Goal: Navigation & Orientation: Go to known website

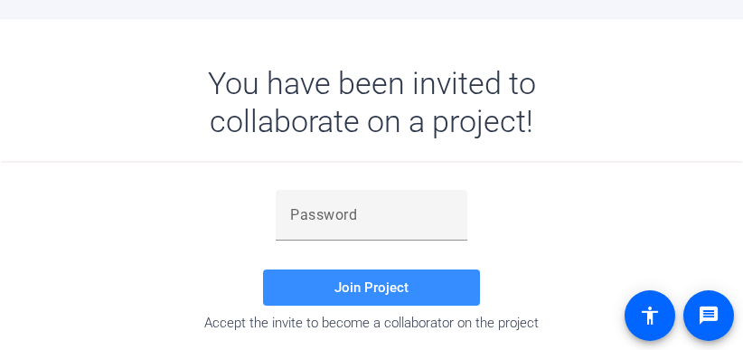
scroll to position [249, 0]
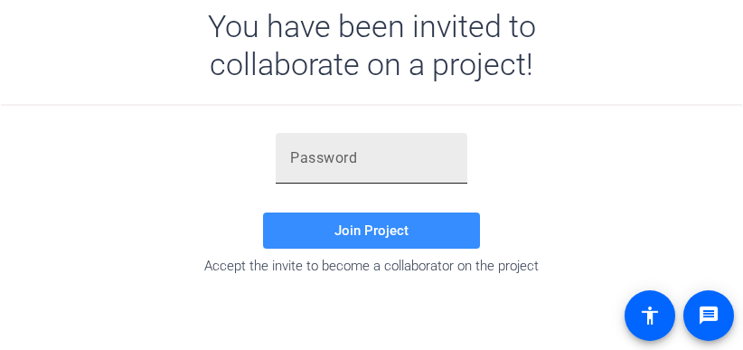
click at [346, 169] on div at bounding box center [371, 158] width 163 height 51
paste input "Y3Xhm6"
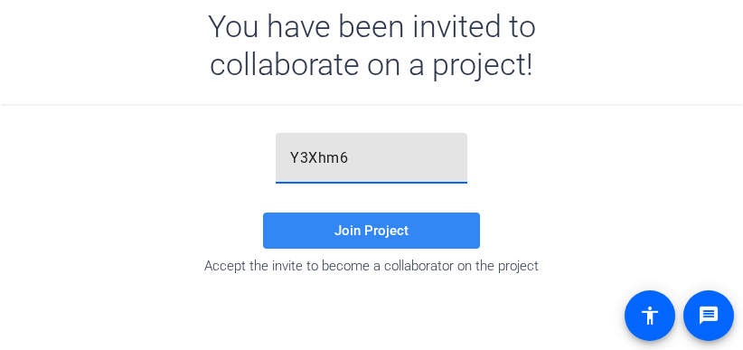
type input "Y3Xhm6"
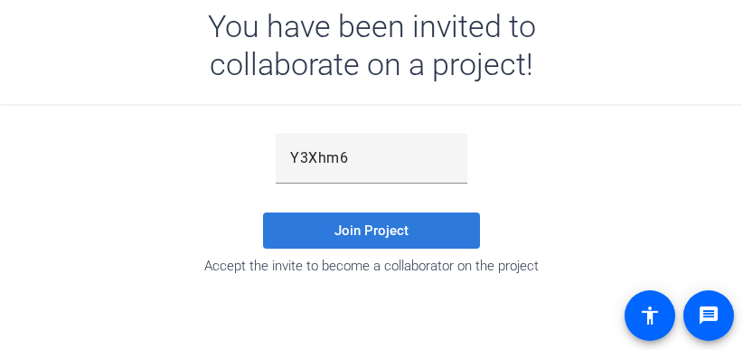
click at [309, 218] on span at bounding box center [371, 230] width 217 height 43
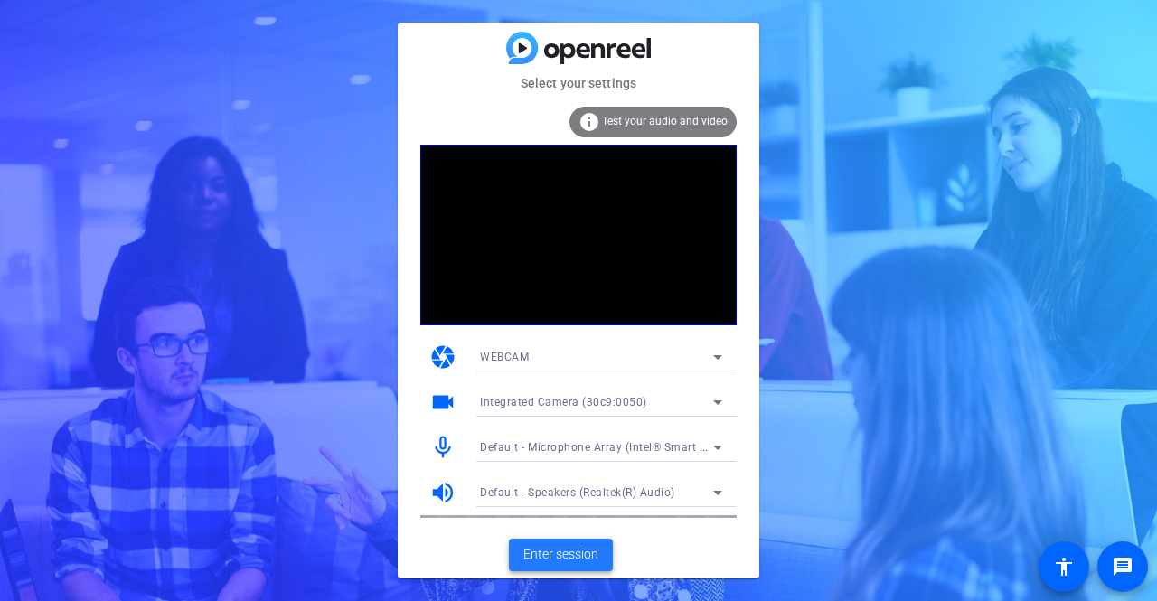
click at [563, 349] on span "Enter session" at bounding box center [560, 554] width 75 height 19
